Goal: Check status: Verify the current state of an ongoing process or item

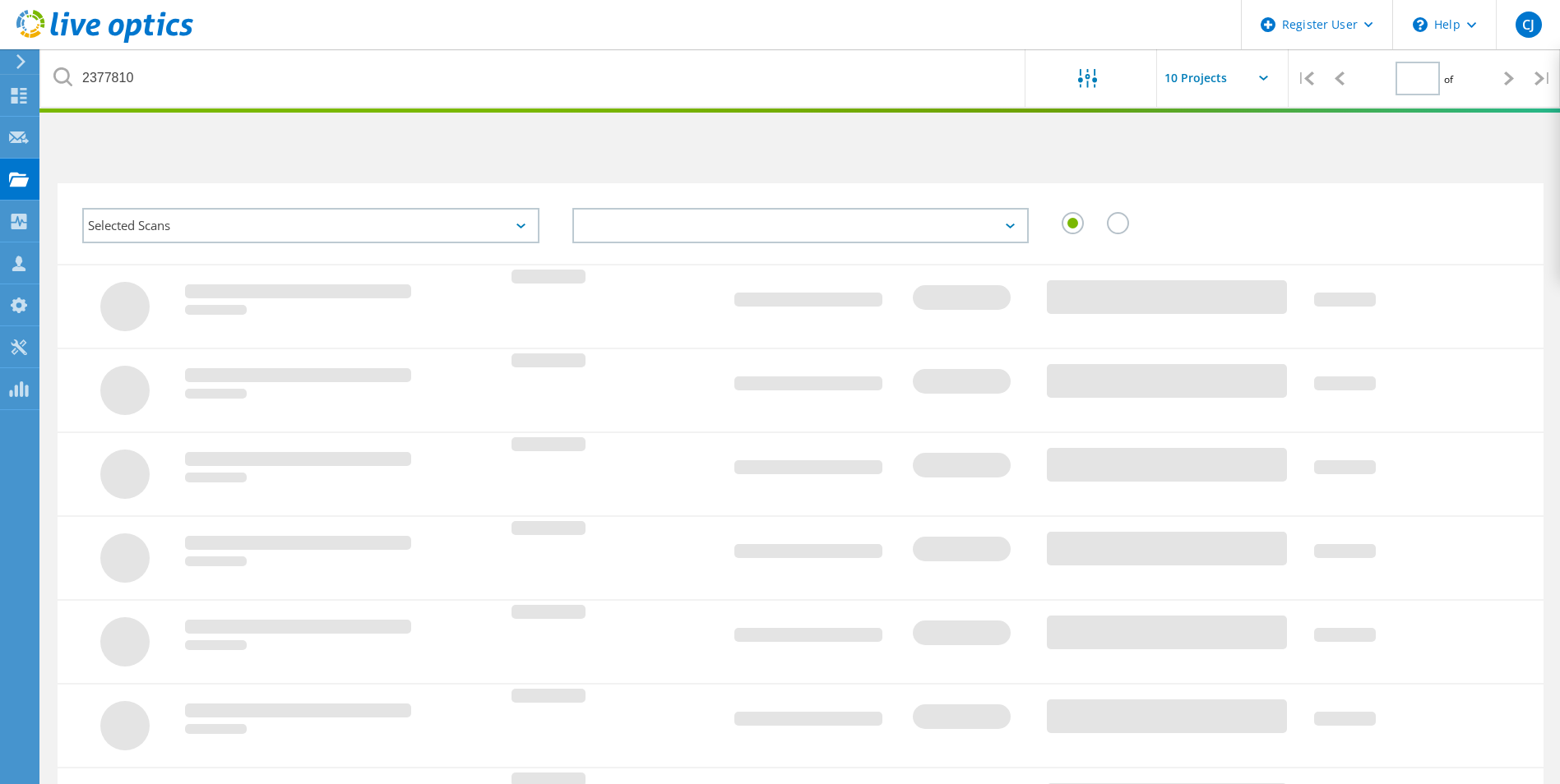
type input "1"
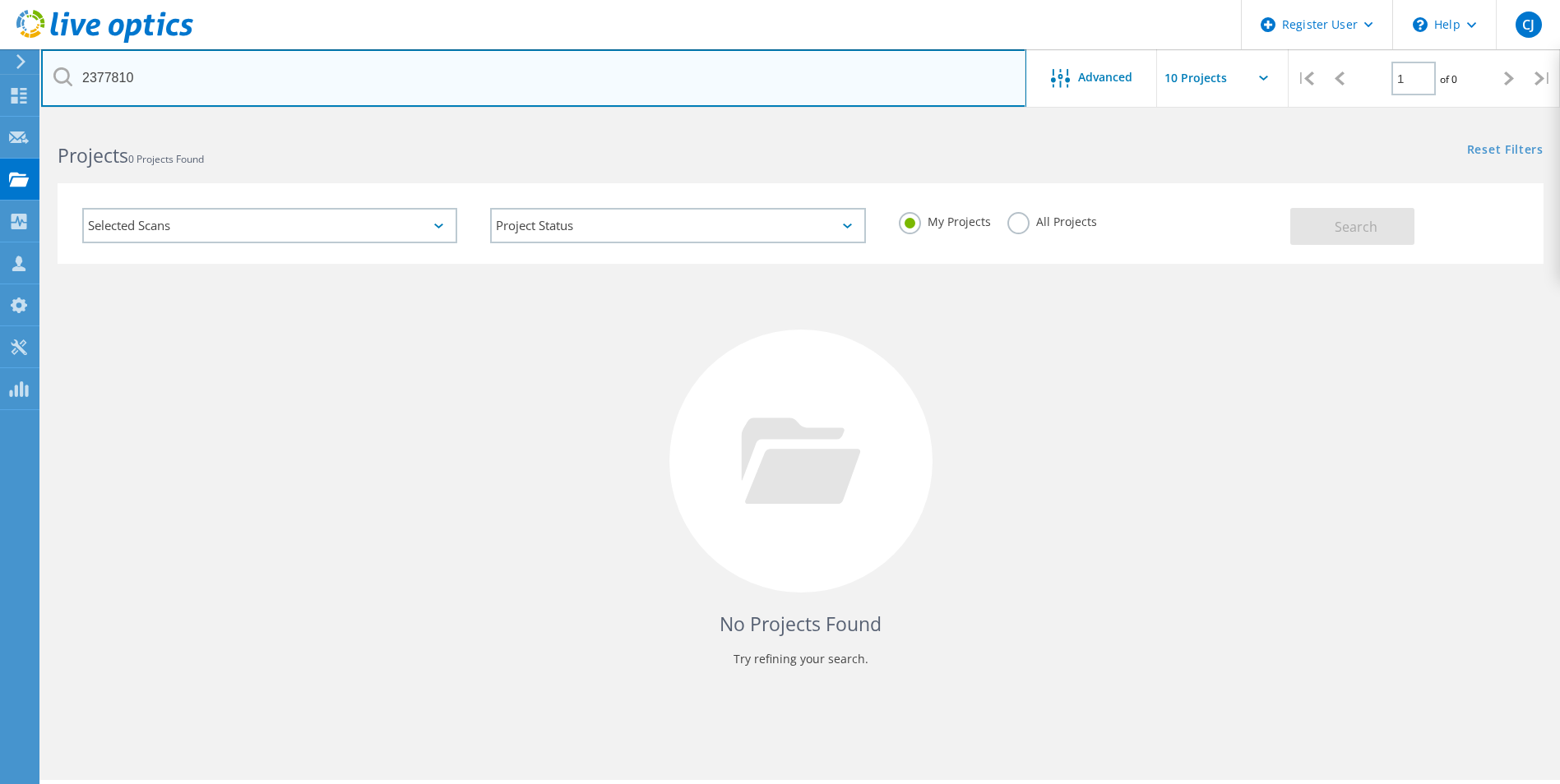
drag, startPoint x: 147, startPoint y: 89, endPoint x: 50, endPoint y: 89, distance: 97.0
click at [50, 89] on input "2377810" at bounding box center [533, 77] width 985 height 58
paste input "1451395"
type input "1451395"
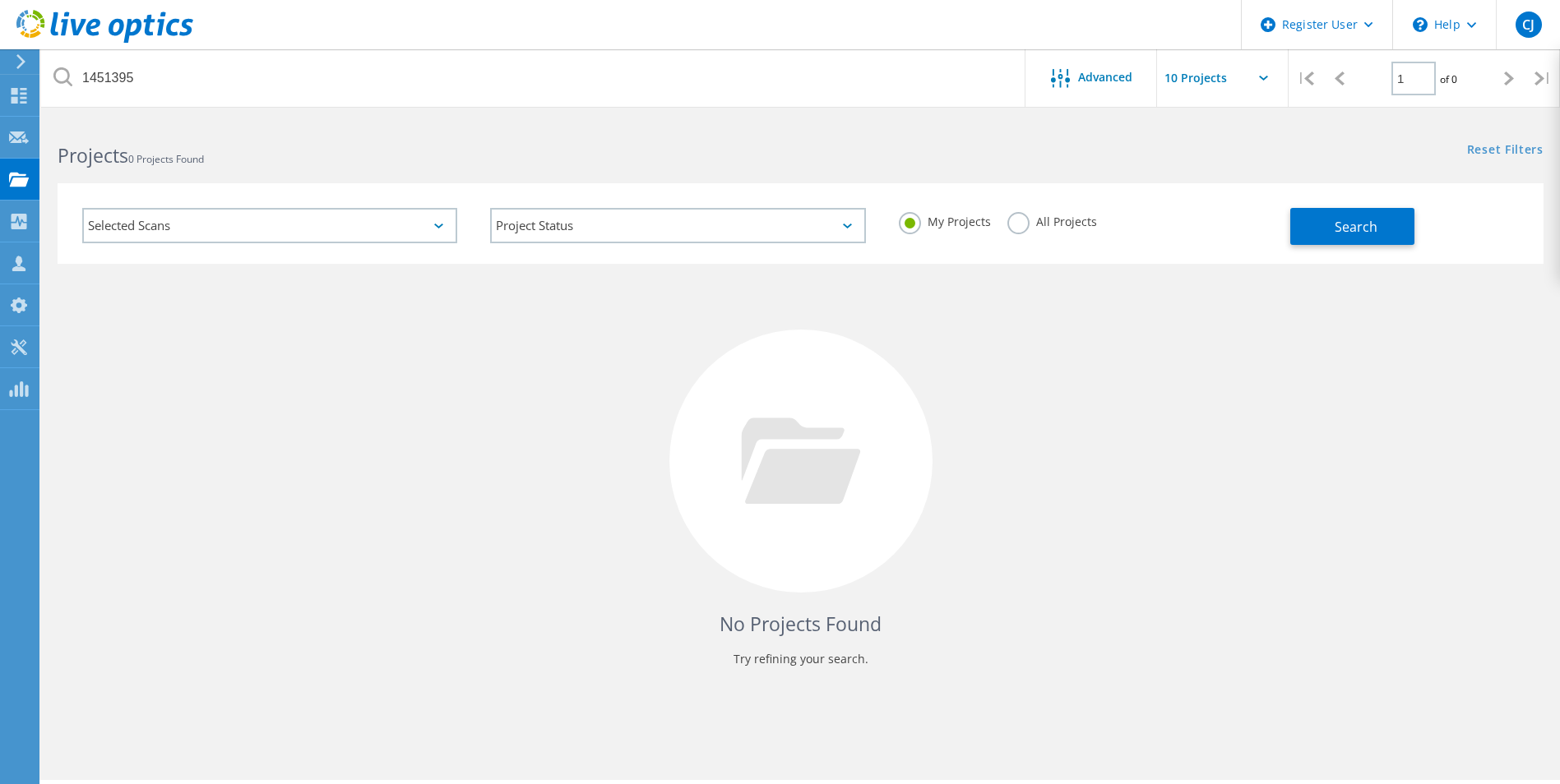
click at [1020, 220] on label "All Projects" at bounding box center [1052, 220] width 89 height 15
click at [0, 0] on input "All Projects" at bounding box center [0, 0] width 0 height 0
click at [1314, 229] on button "Search" at bounding box center [1352, 226] width 124 height 37
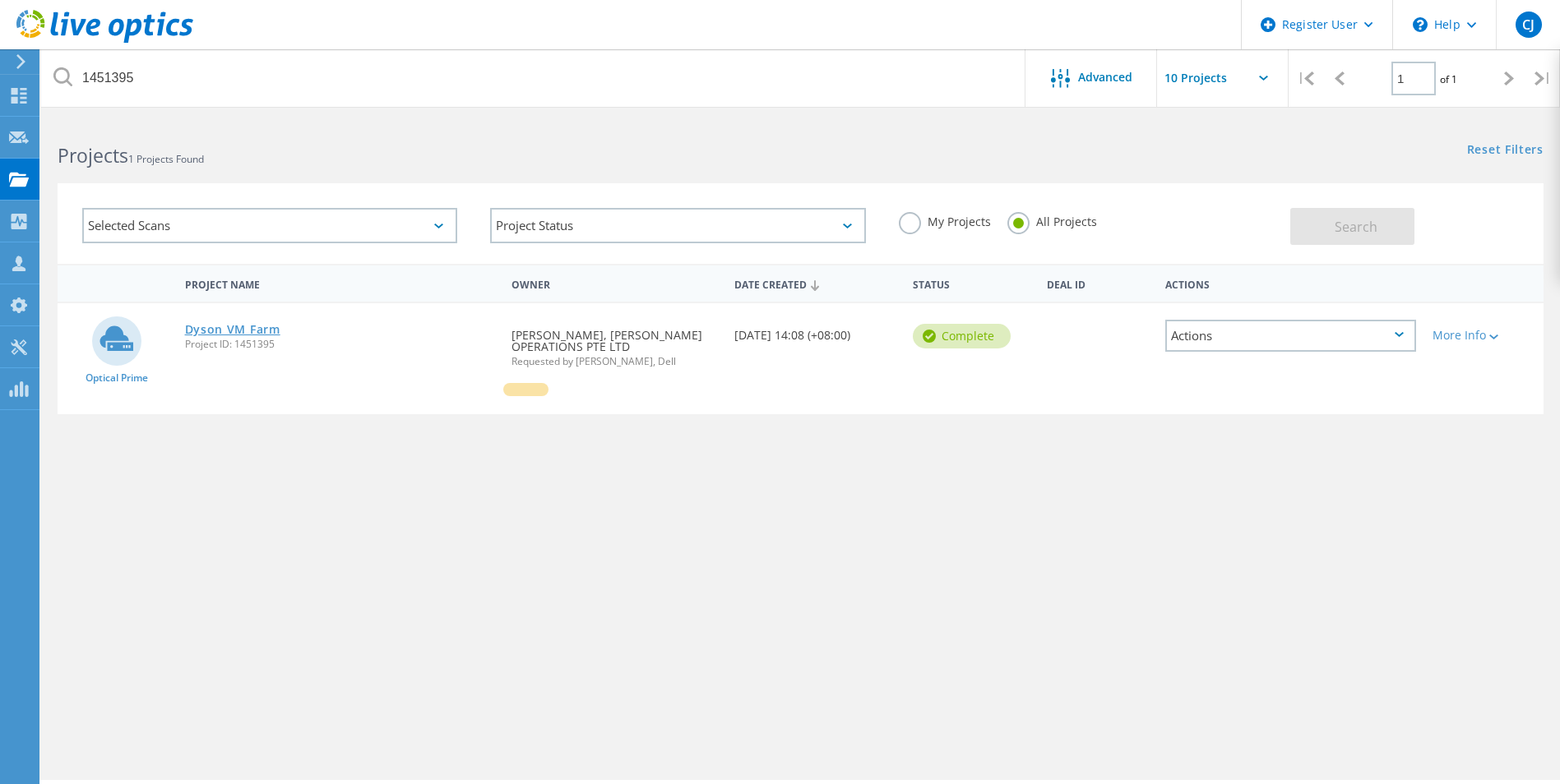
click at [216, 331] on link "Dyson VM Farm" at bounding box center [232, 329] width 95 height 11
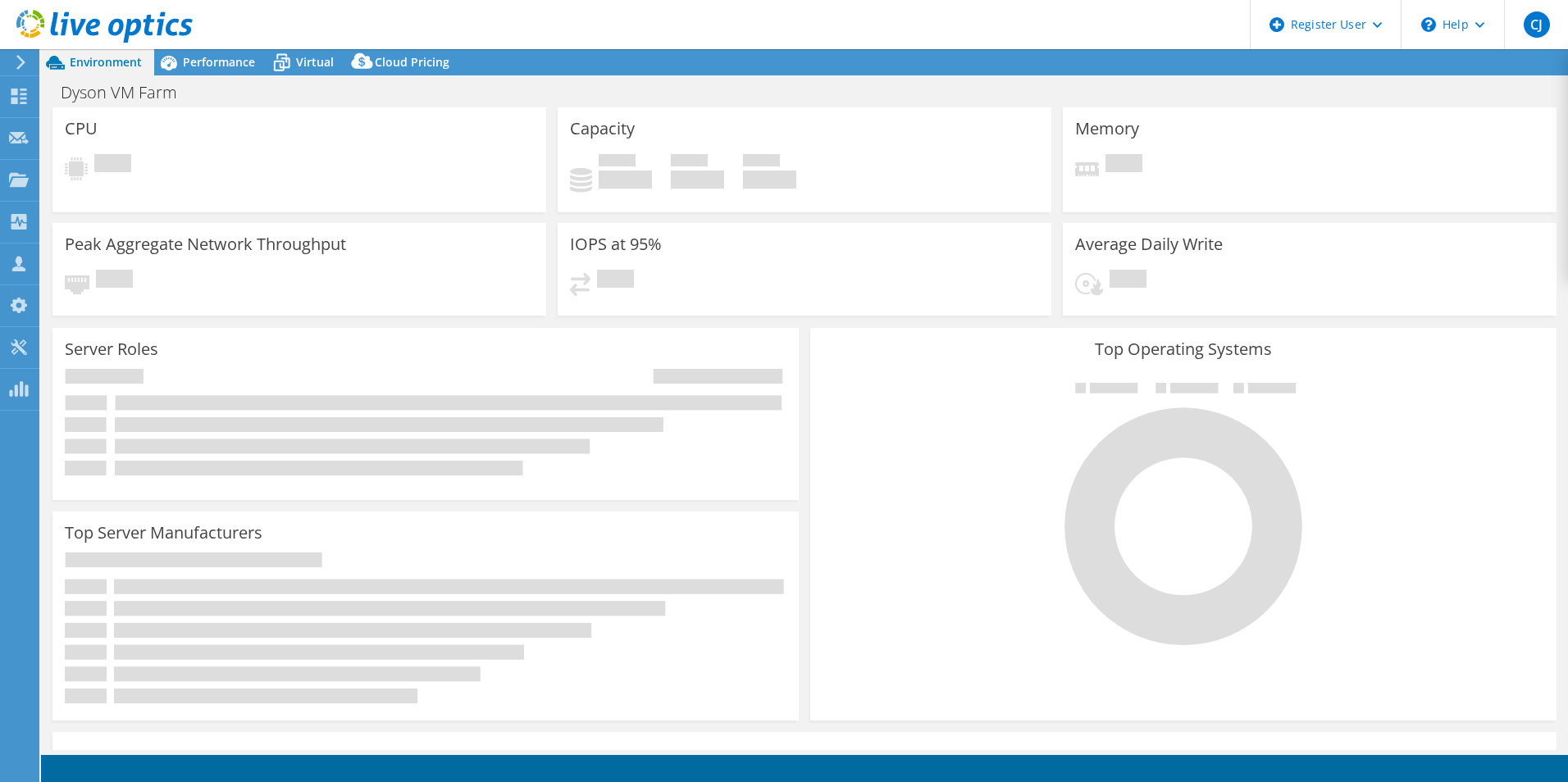
select select "USD"
select select "[GEOGRAPHIC_DATA]"
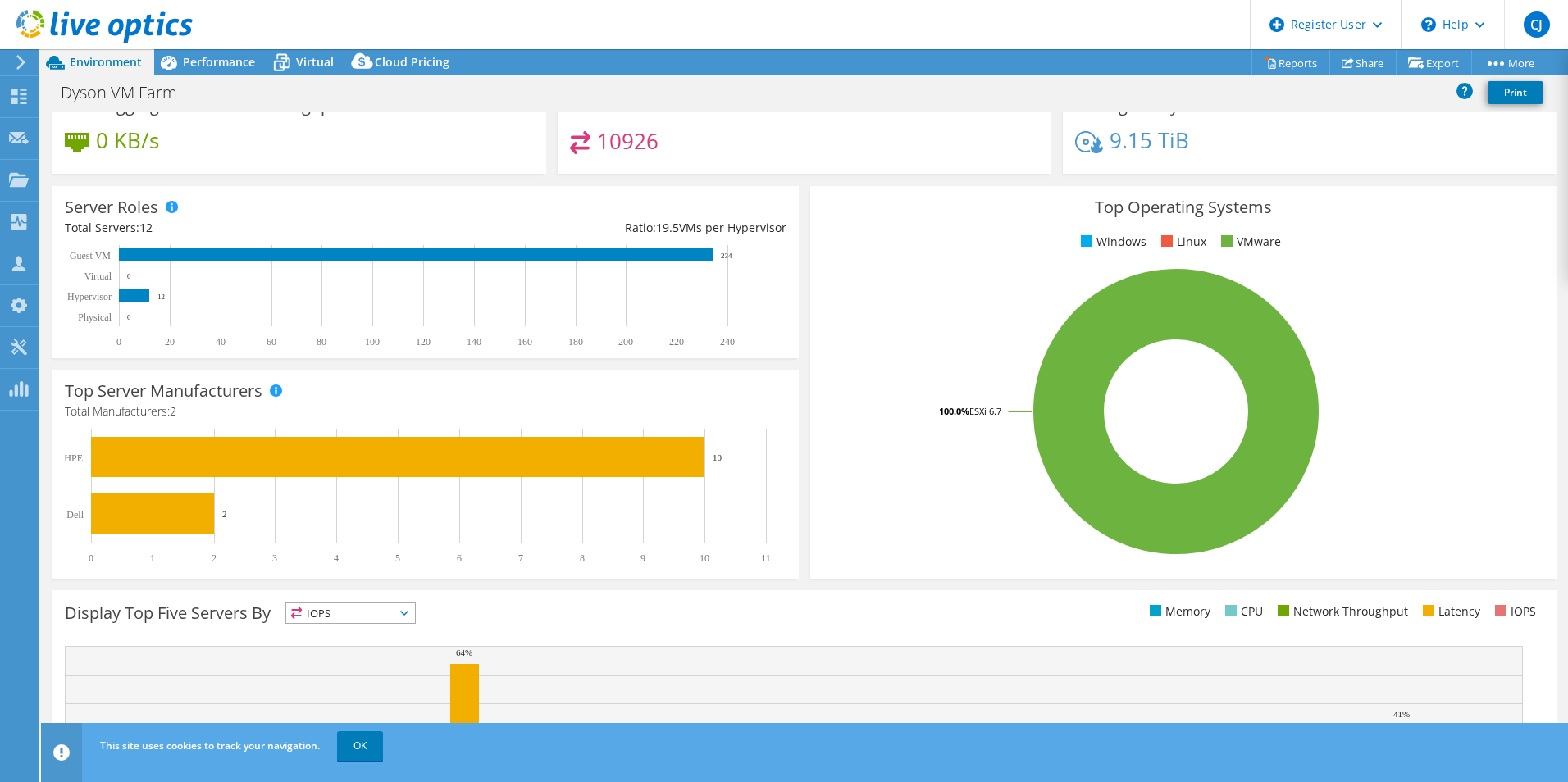
scroll to position [246, 0]
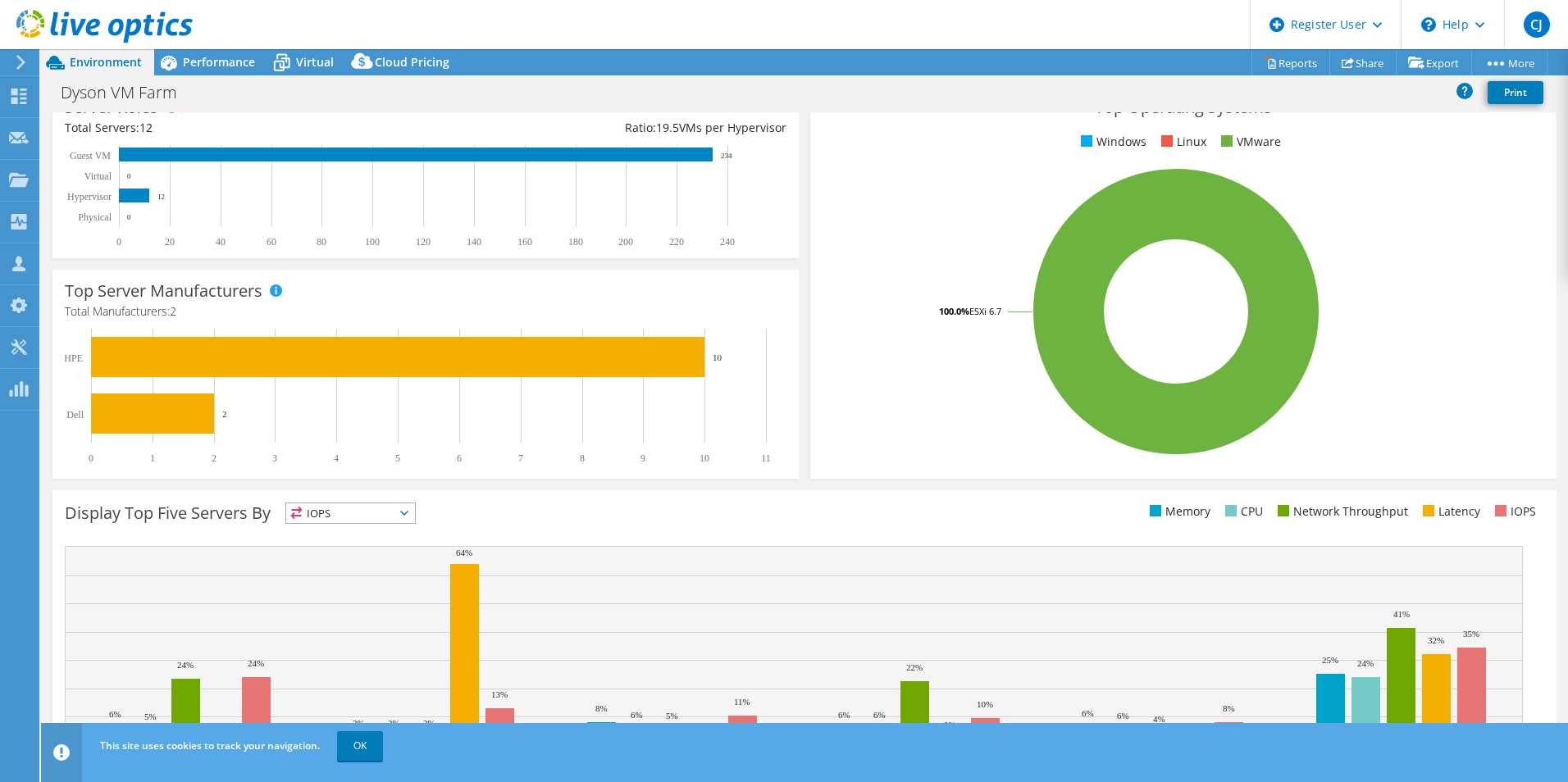
click at [372, 514] on span "IOPS" at bounding box center [351, 513] width 129 height 20
click at [213, 62] on span "Performance" at bounding box center [219, 62] width 72 height 15
